Goal: Task Accomplishment & Management: Use online tool/utility

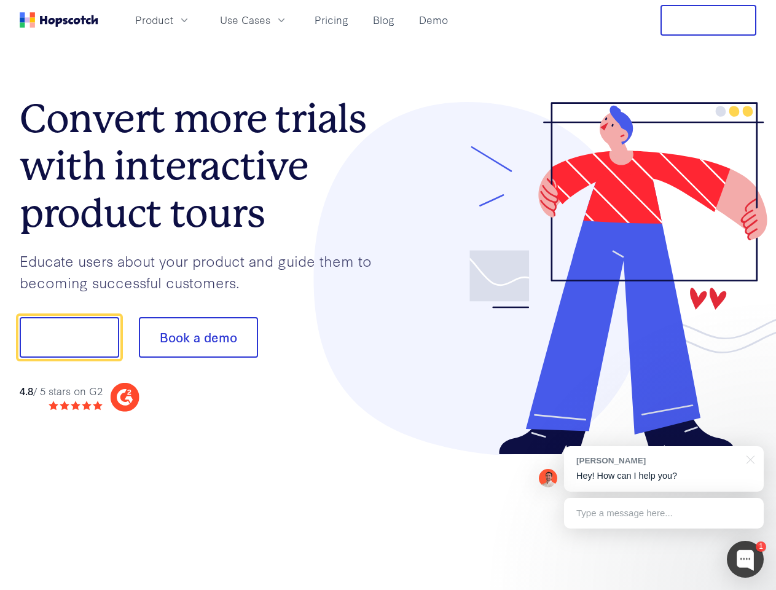
click at [389, 295] on div at bounding box center [573, 278] width 369 height 353
click at [173, 20] on span "Product" at bounding box center [154, 19] width 38 height 15
click at [270, 20] on span "Use Cases" at bounding box center [245, 19] width 50 height 15
click at [709, 20] on button "Free Trial" at bounding box center [709, 20] width 96 height 31
click at [69, 338] on button "Show me!" at bounding box center [70, 337] width 100 height 41
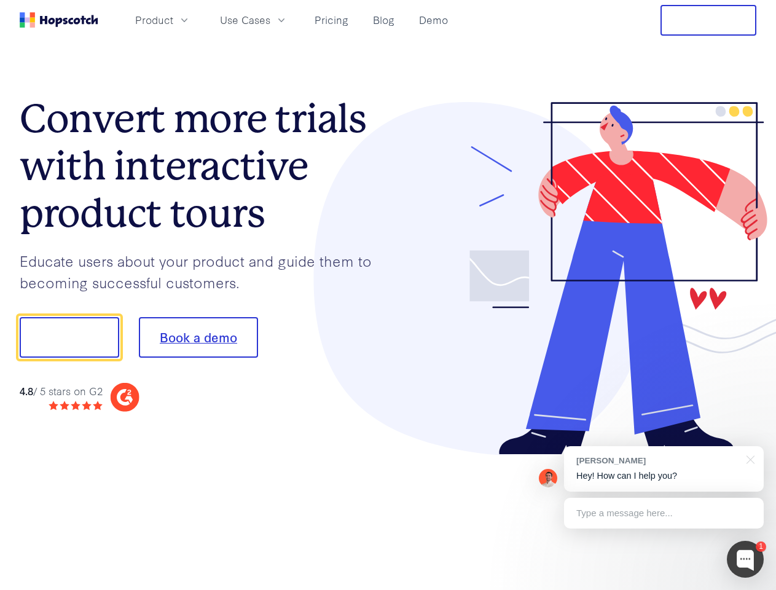
click at [198, 338] on button "Book a demo" at bounding box center [198, 337] width 119 height 41
click at [746, 559] on div at bounding box center [745, 559] width 37 height 37
click at [664, 469] on div "[PERSON_NAME] Hey! How can I help you?" at bounding box center [664, 468] width 200 height 45
click at [749, 459] on div at bounding box center [649, 336] width 231 height 410
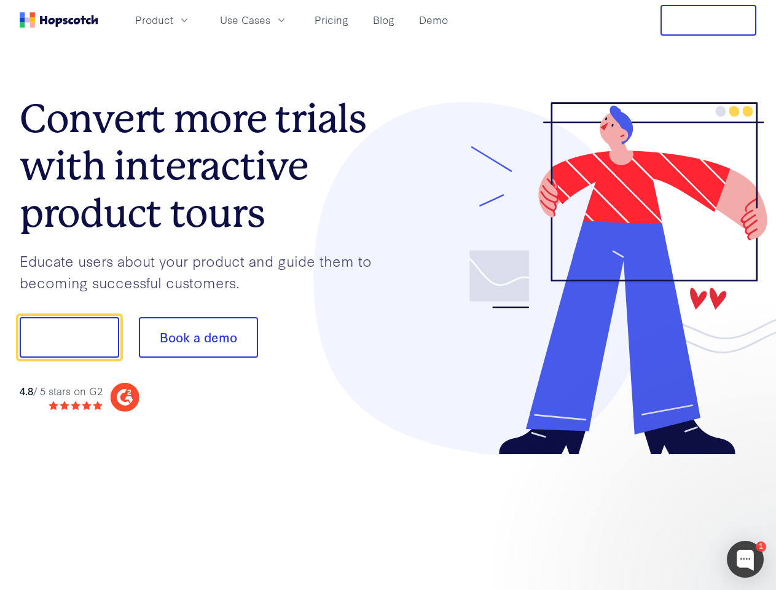
click at [664, 513] on div at bounding box center [649, 418] width 231 height 245
